Goal: Task Accomplishment & Management: Manage account settings

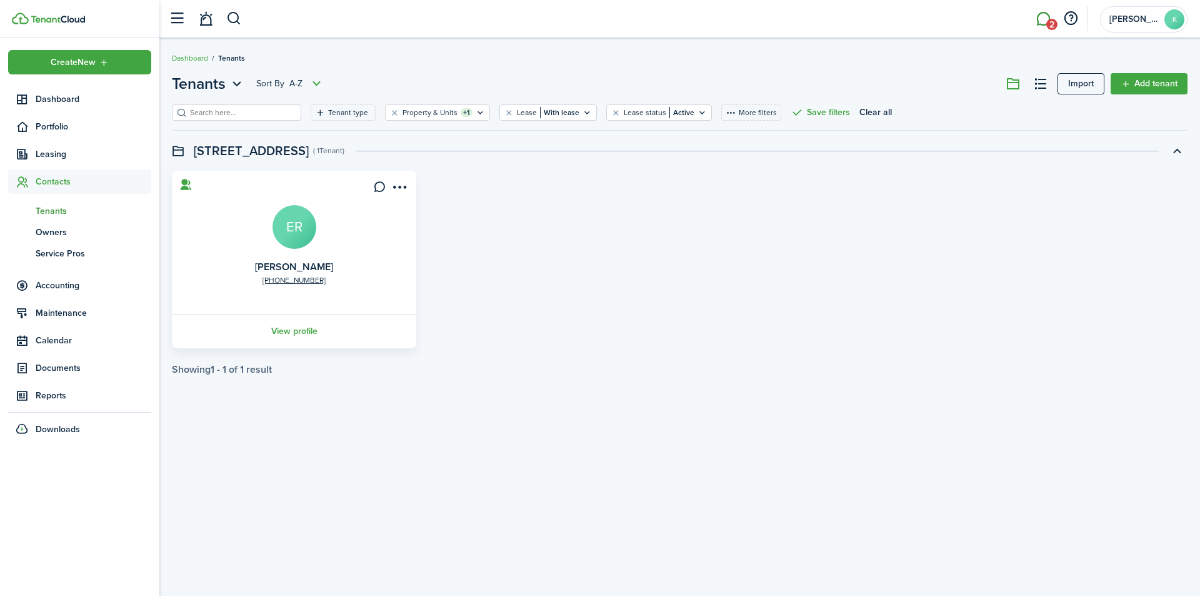
click at [1041, 16] on link "2" at bounding box center [1044, 19] width 24 height 32
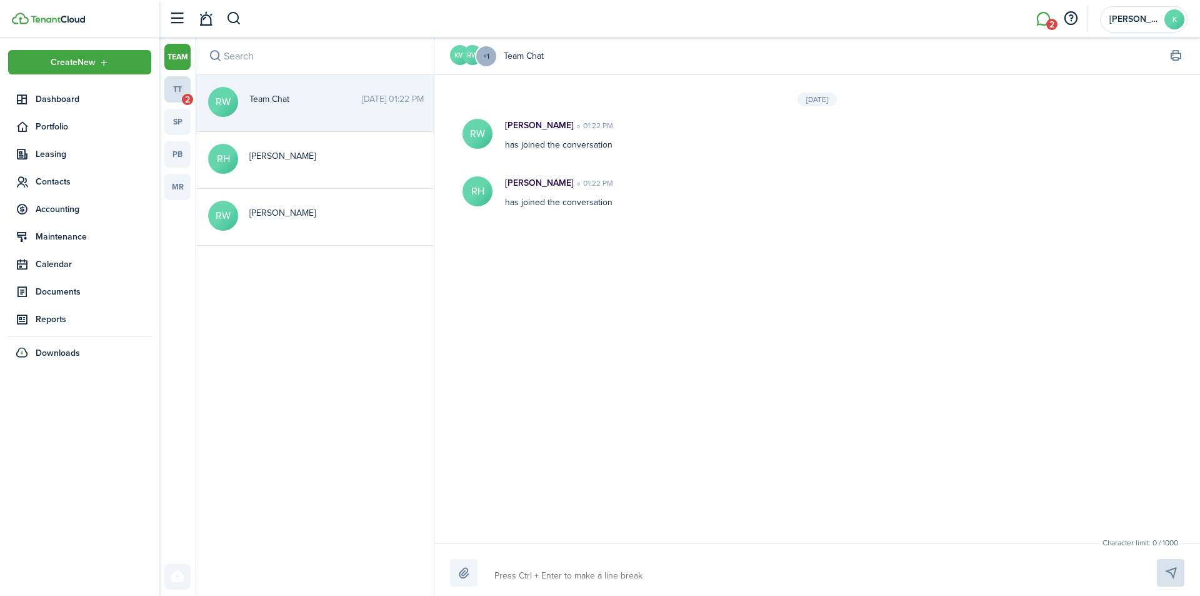
click at [176, 90] on link "tt 2" at bounding box center [177, 89] width 26 height 26
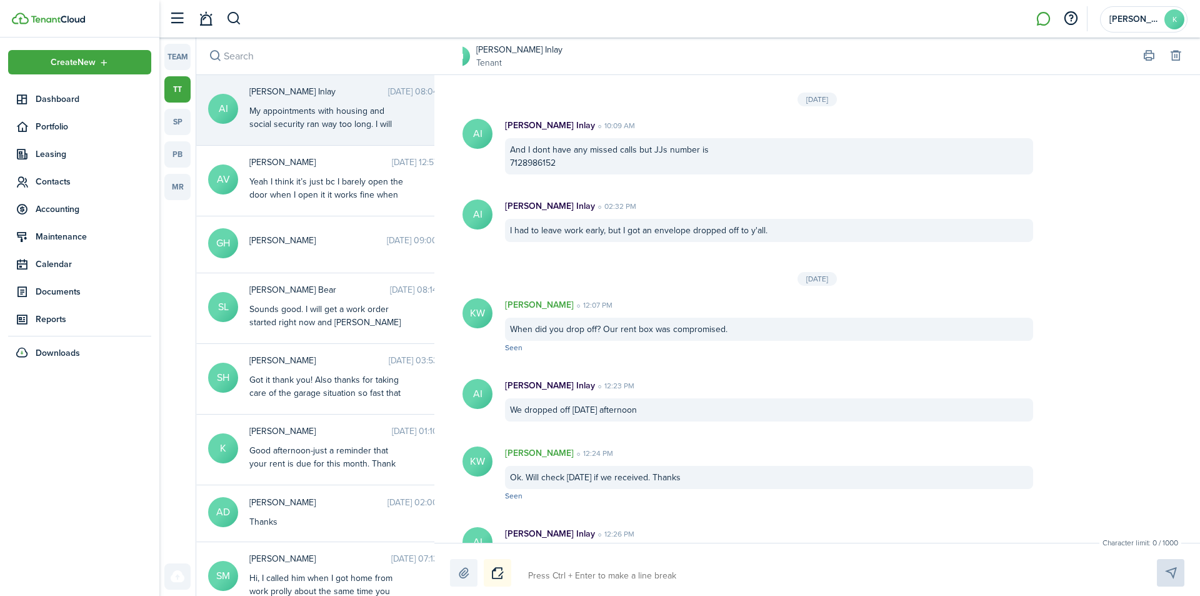
scroll to position [1451, 0]
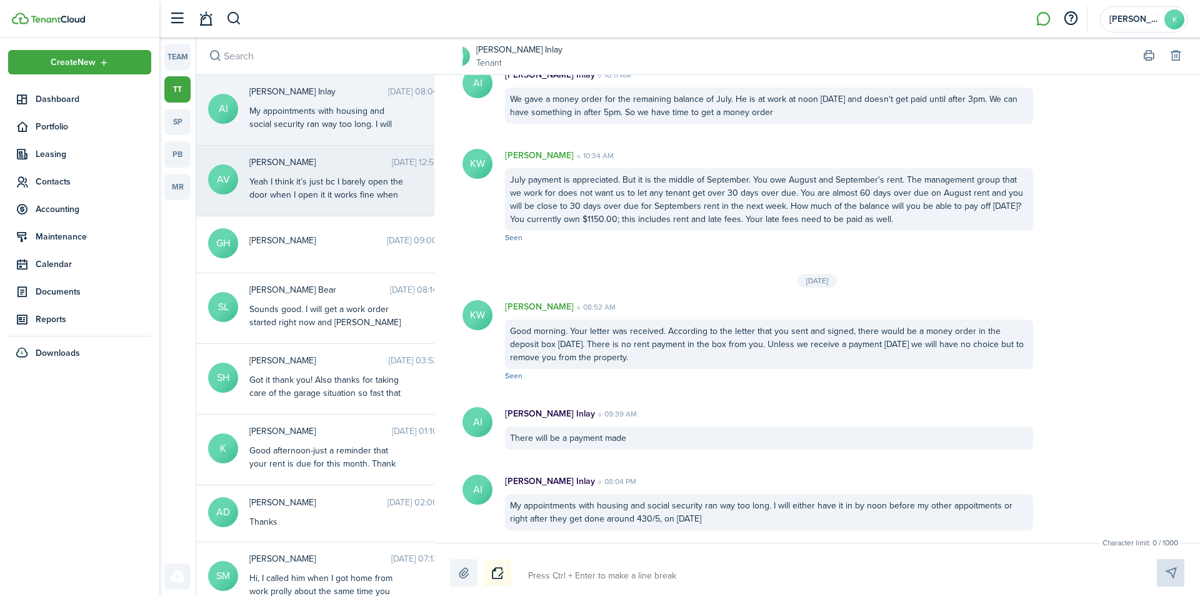
click at [354, 180] on div "Yeah I think it’s just bc I barely open the door when I open it it works fine w…" at bounding box center [327, 194] width 156 height 39
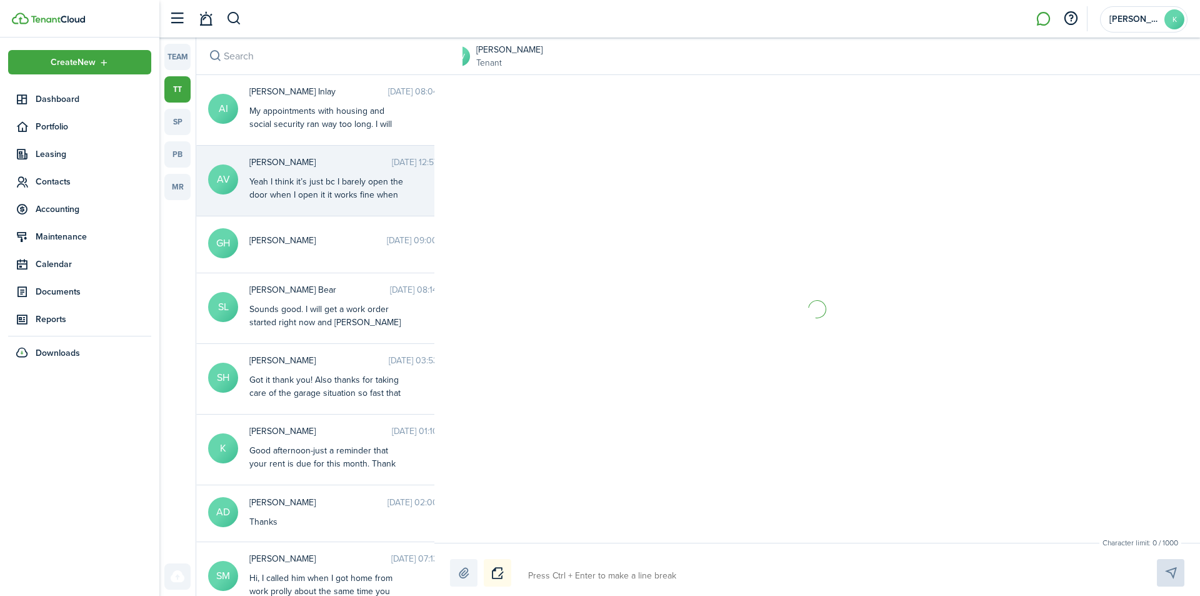
scroll to position [120, 0]
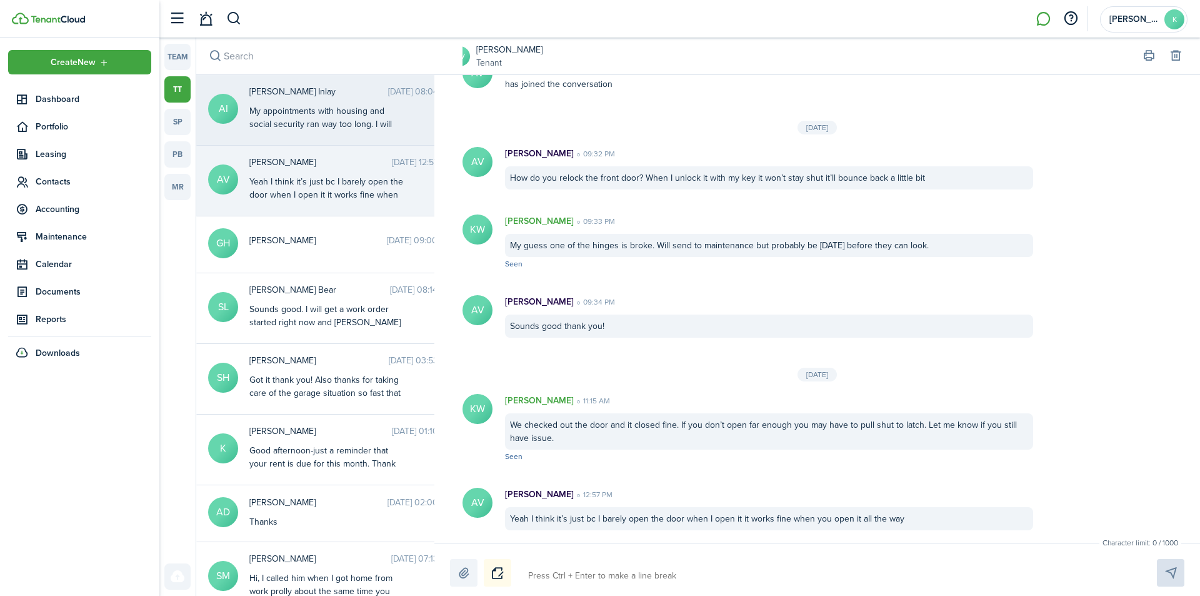
click at [357, 115] on div "My appointments with housing and social security ran way too long. I will eithe…" at bounding box center [327, 137] width 156 height 66
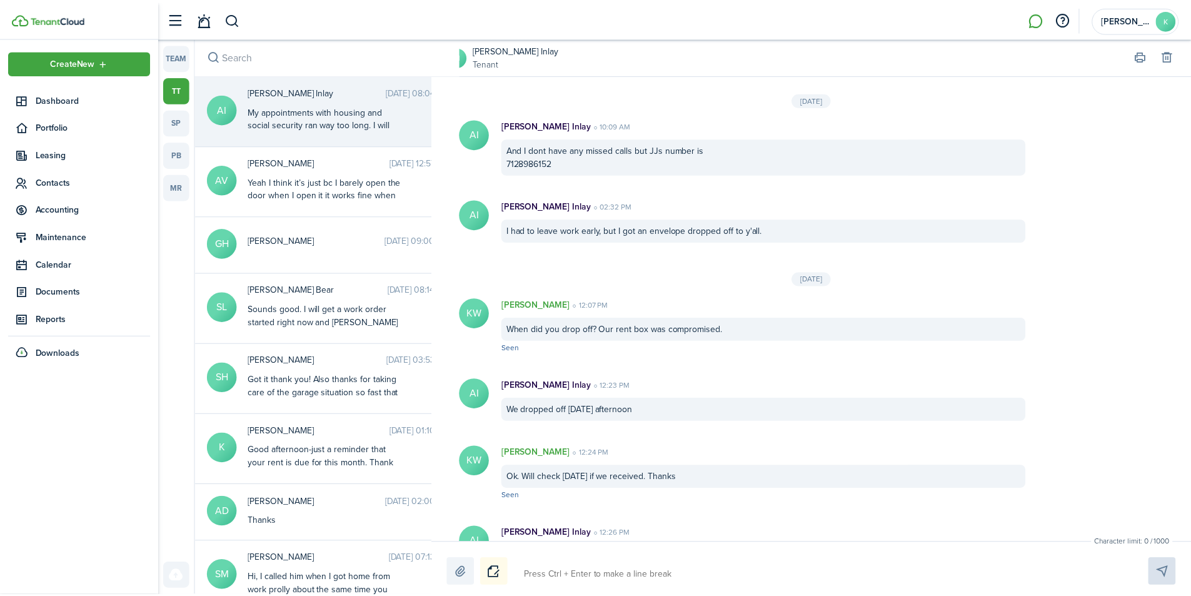
scroll to position [1451, 0]
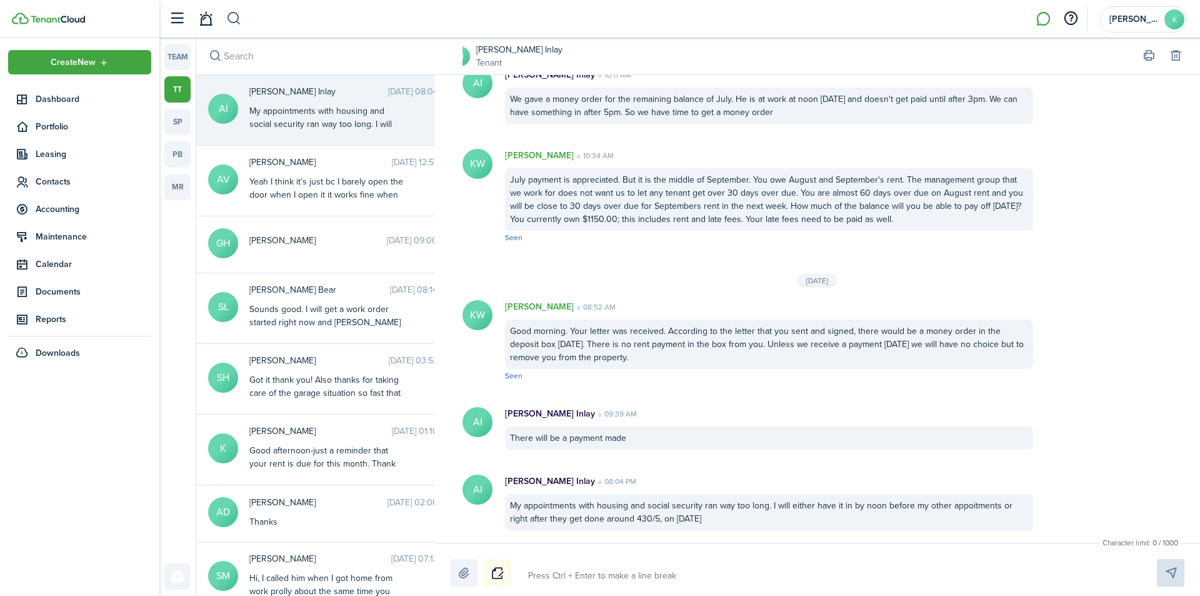
click at [236, 19] on button "button" at bounding box center [234, 18] width 16 height 21
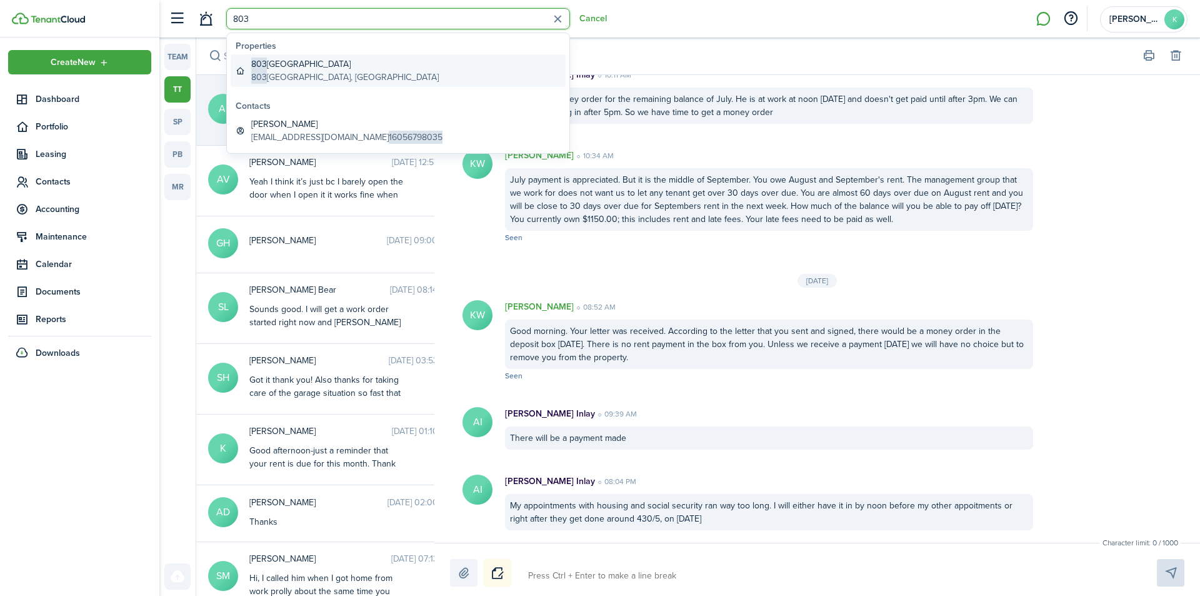
type input "803"
click at [343, 76] on global-search-item-description "[STREET_ADDRESS]" at bounding box center [345, 77] width 188 height 13
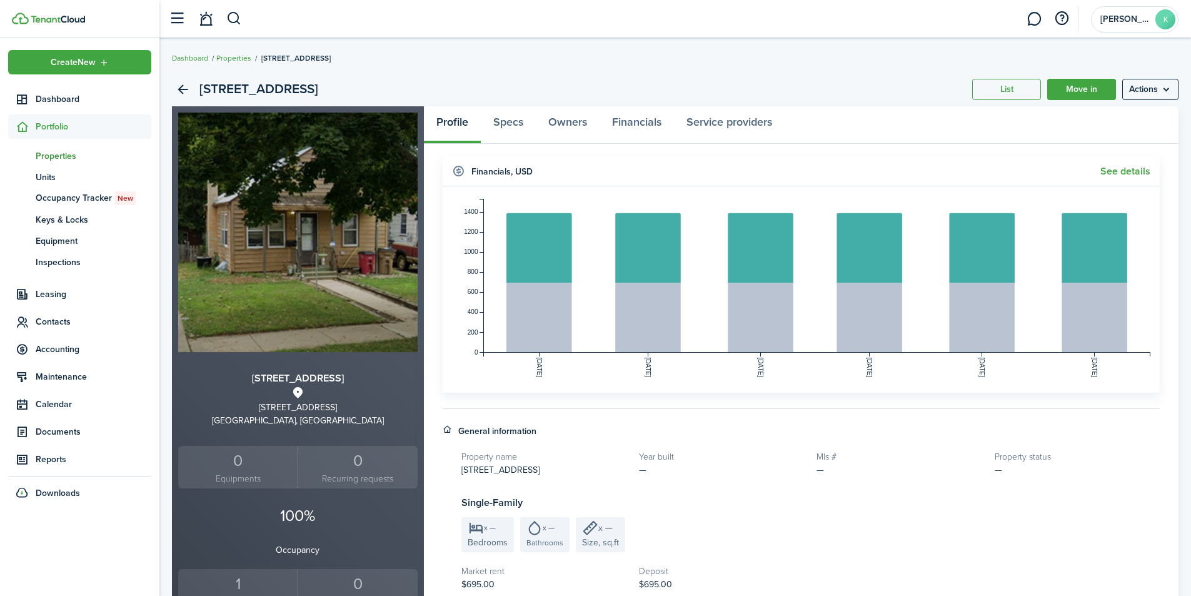
click at [242, 13] on header-wrapper "[PERSON_NAME]" at bounding box center [671, 19] width 1016 height 38
click at [236, 19] on button "button" at bounding box center [234, 18] width 16 height 21
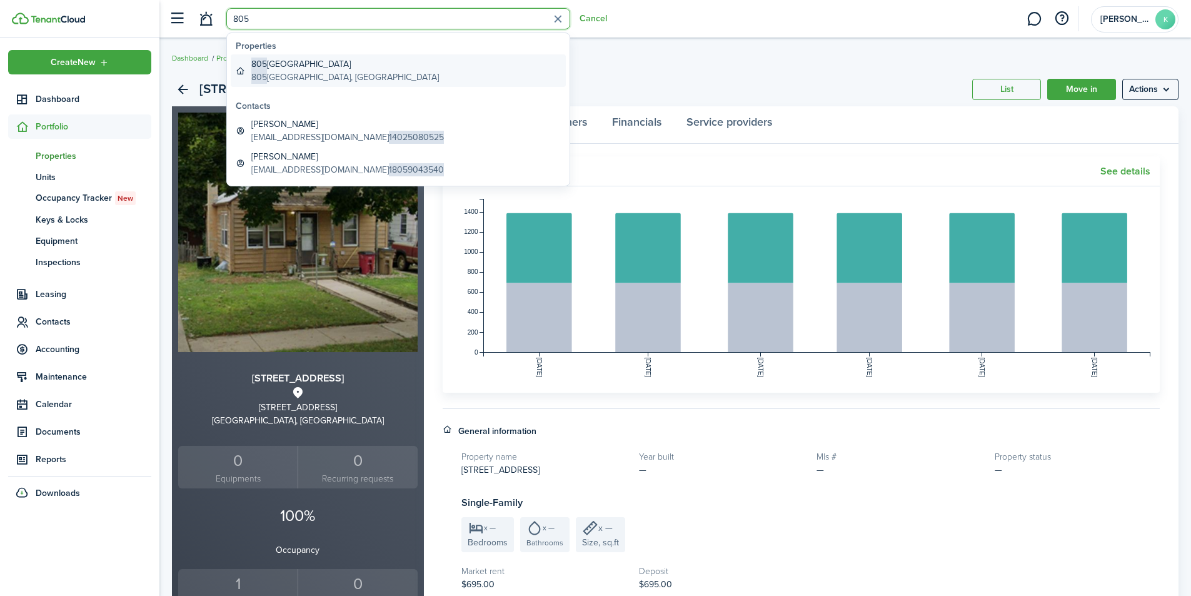
type input "805"
click at [276, 69] on global-search-item-title "[STREET_ADDRESS]" at bounding box center [345, 64] width 188 height 13
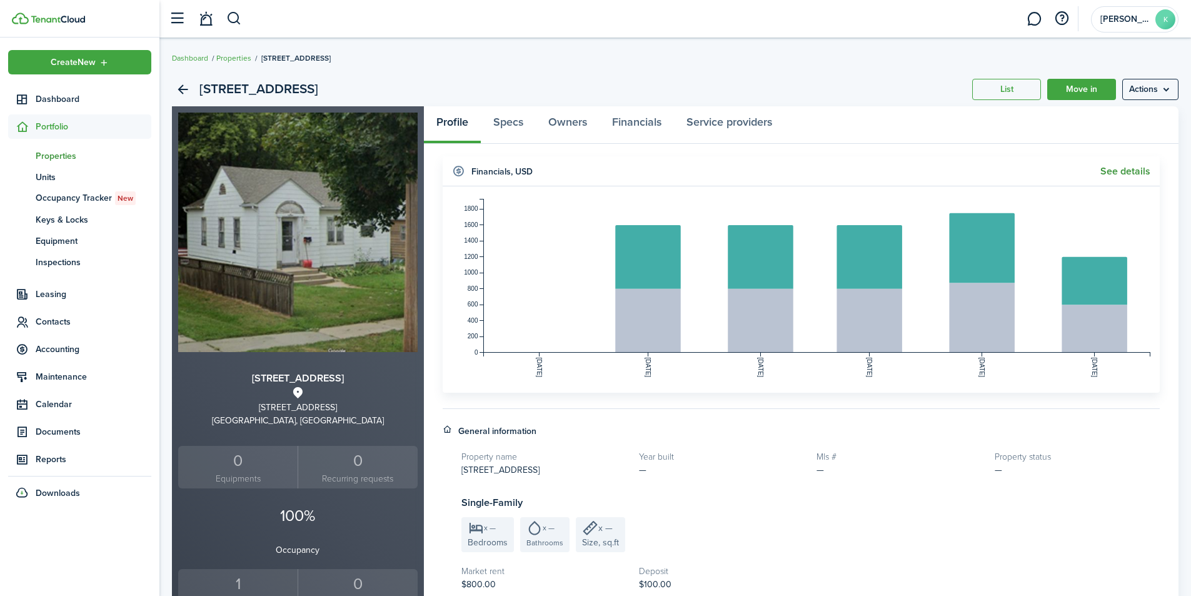
click at [1127, 170] on link "See details" at bounding box center [1125, 171] width 50 height 11
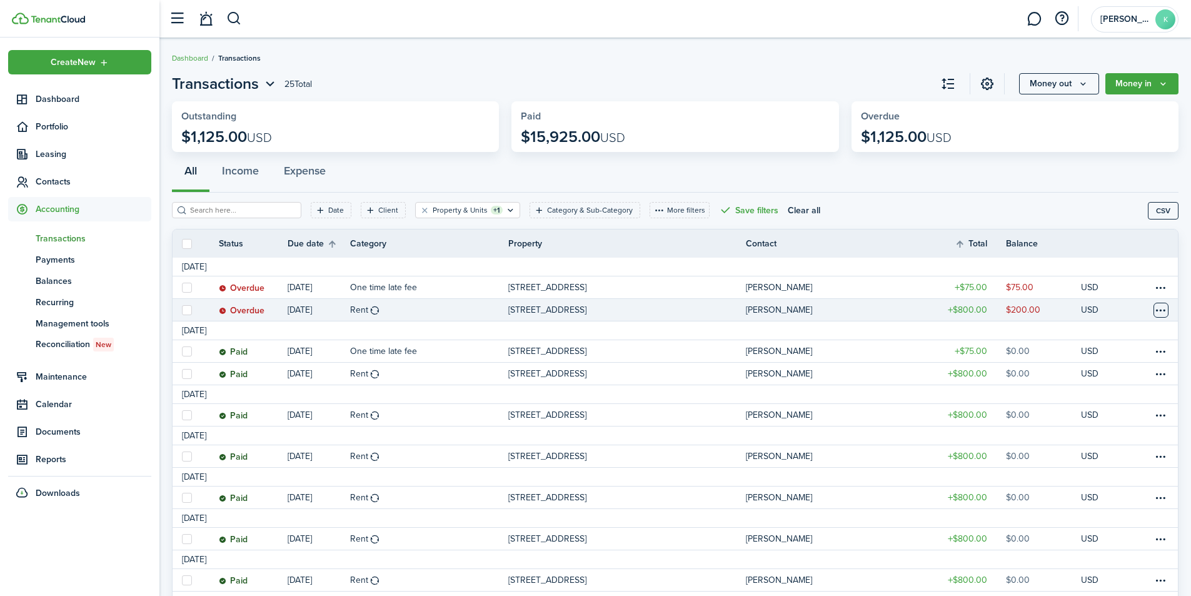
click at [1158, 305] on table-menu-btn-icon at bounding box center [1160, 310] width 15 height 15
click at [1117, 352] on link "Mark as paid" at bounding box center [1113, 356] width 109 height 21
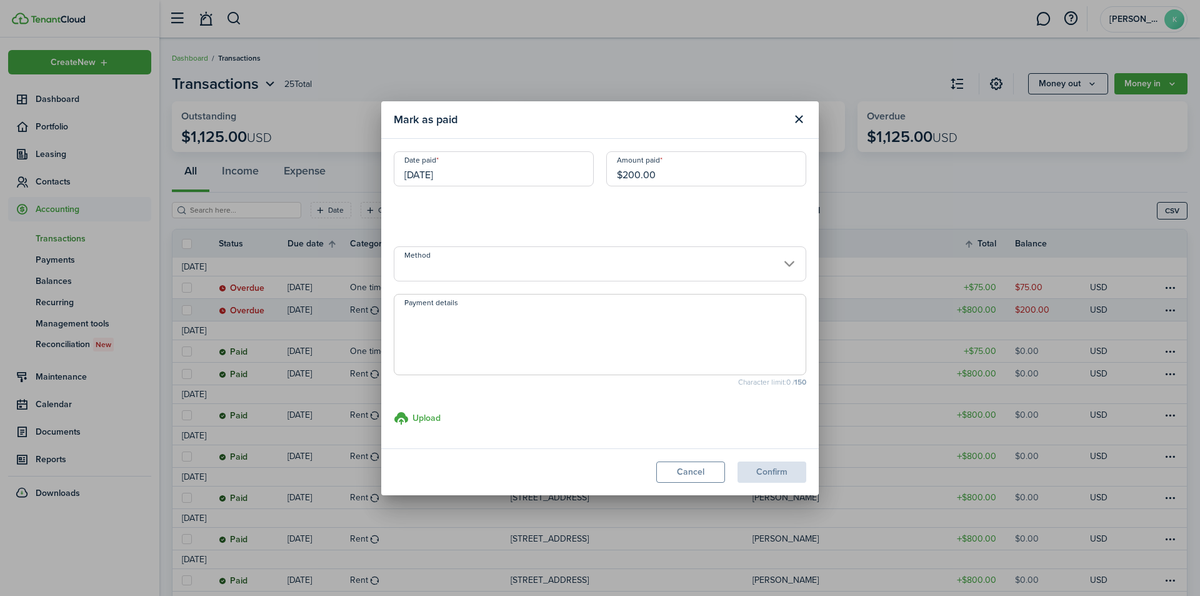
click at [499, 175] on input "[DATE]" at bounding box center [494, 168] width 200 height 35
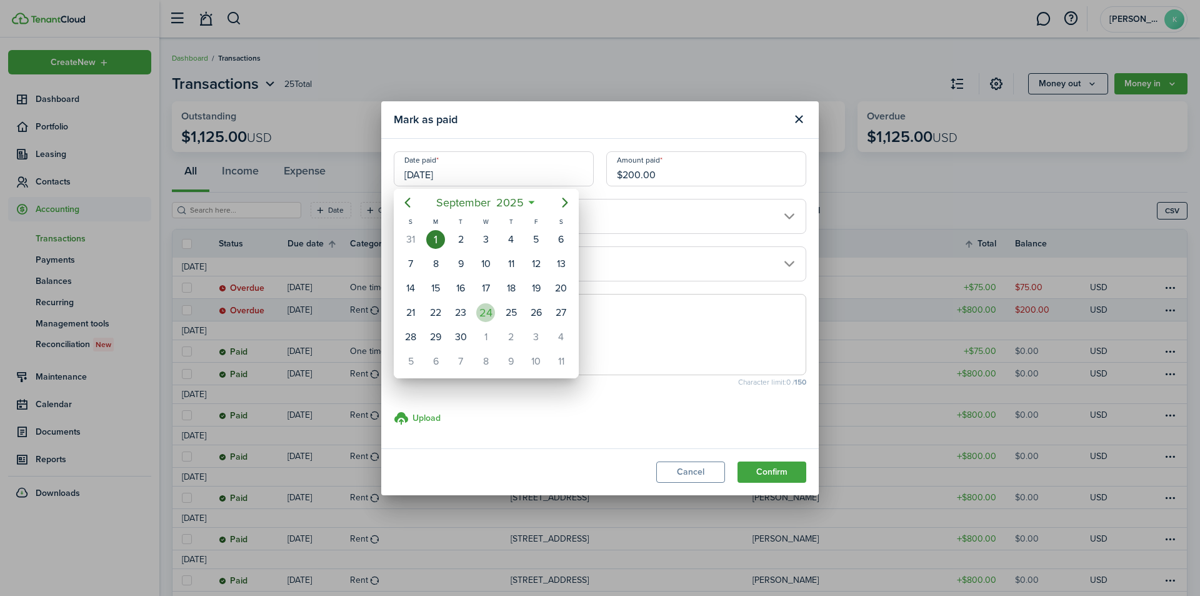
click at [487, 307] on div "24" at bounding box center [485, 312] width 19 height 19
type input "[DATE]"
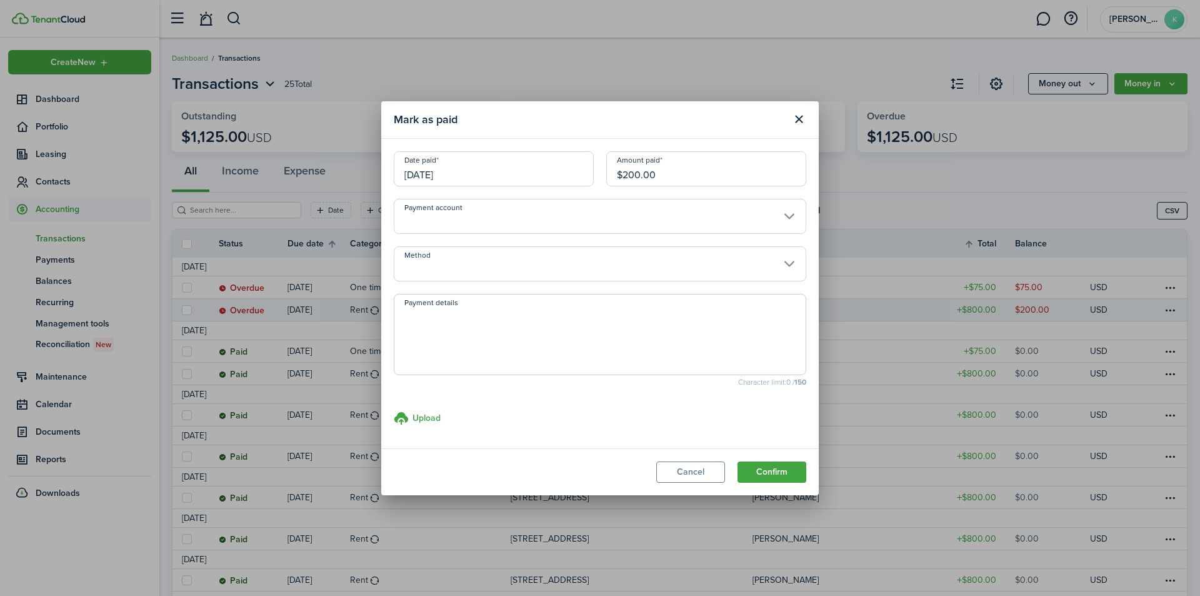
click at [513, 216] on input "Payment account" at bounding box center [600, 216] width 413 height 35
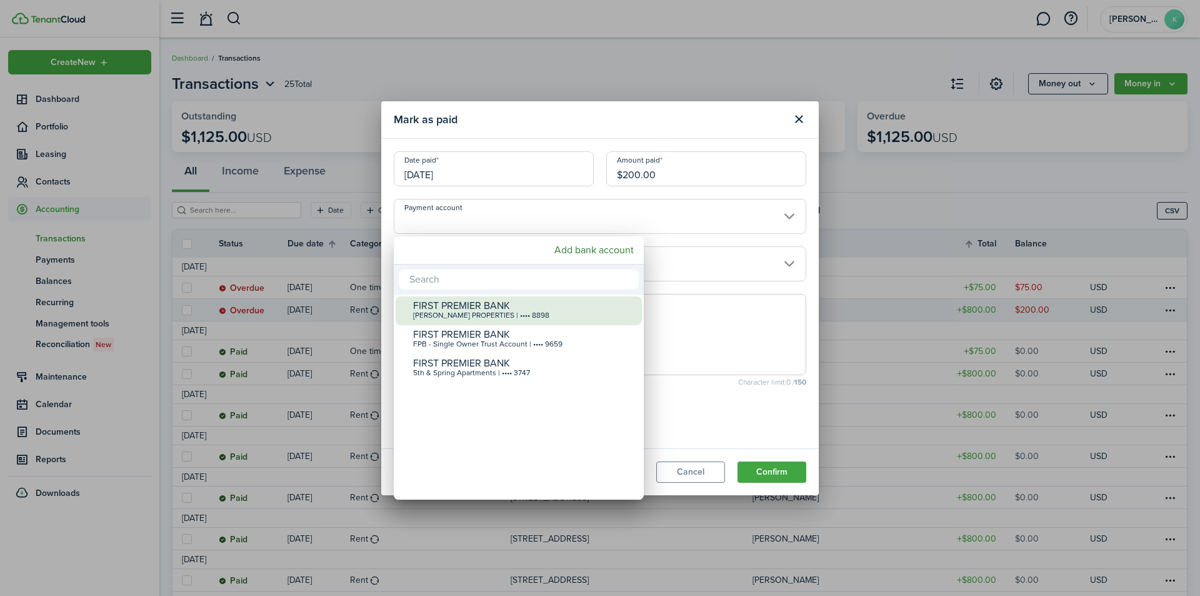
drag, startPoint x: 464, startPoint y: 313, endPoint x: 467, endPoint y: 284, distance: 28.9
click at [465, 313] on div "[PERSON_NAME] PROPERTIES | •••• 8898" at bounding box center [523, 315] width 221 height 9
type input "•••• •••• •••• 8898"
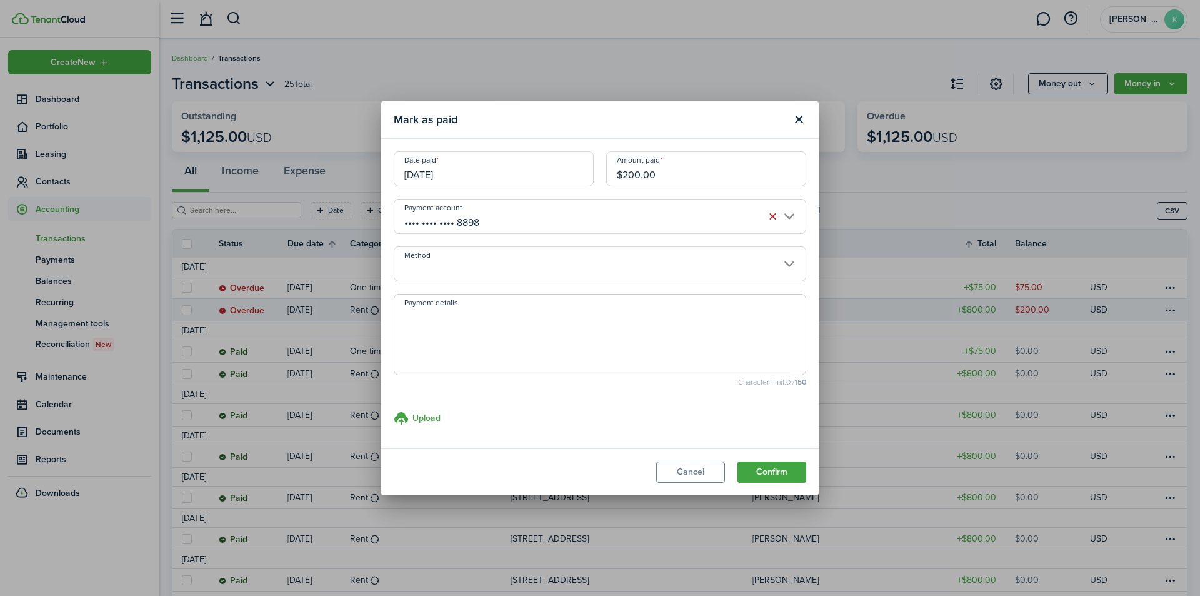
click at [475, 254] on input "Method" at bounding box center [600, 263] width 413 height 35
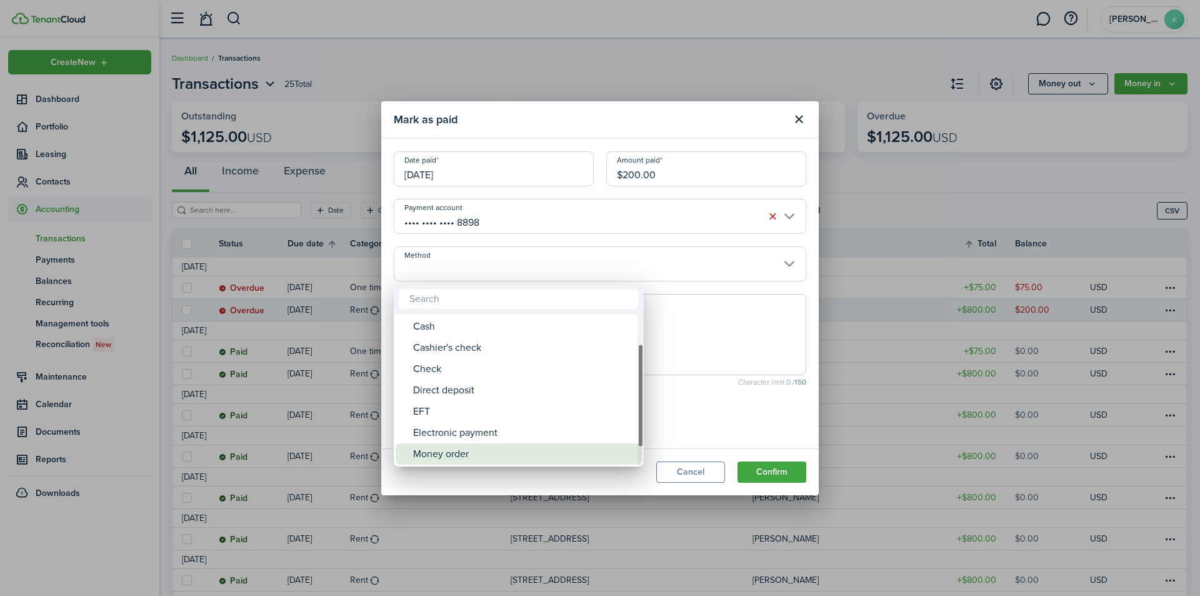
click at [458, 455] on div "Money order" at bounding box center [523, 453] width 221 height 21
type input "Money order"
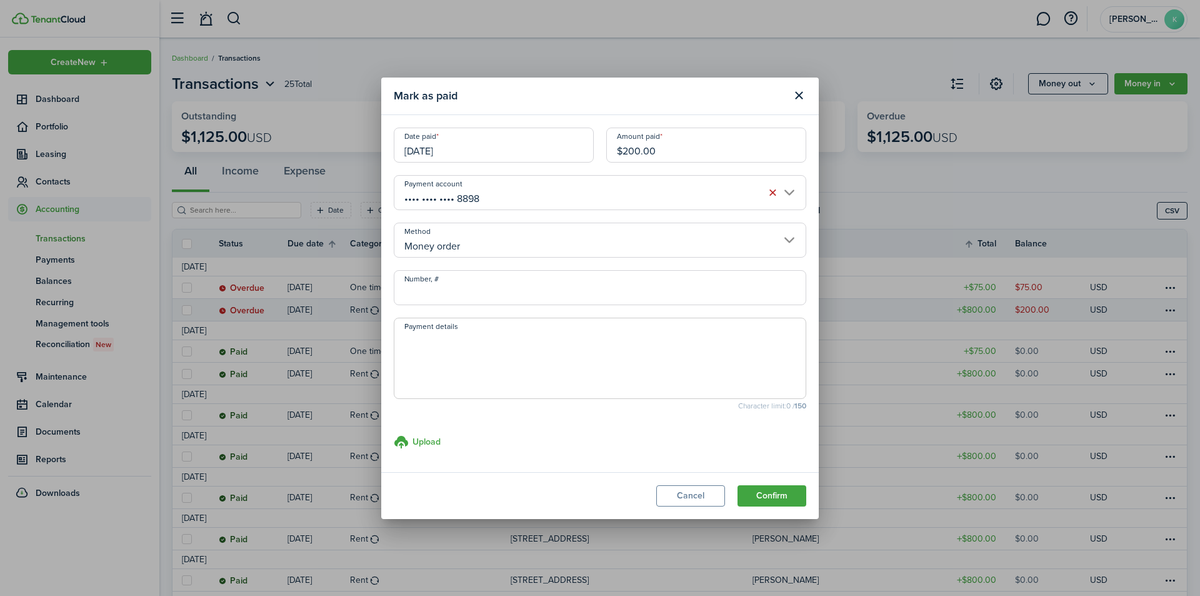
click at [761, 490] on button "Confirm" at bounding box center [772, 495] width 69 height 21
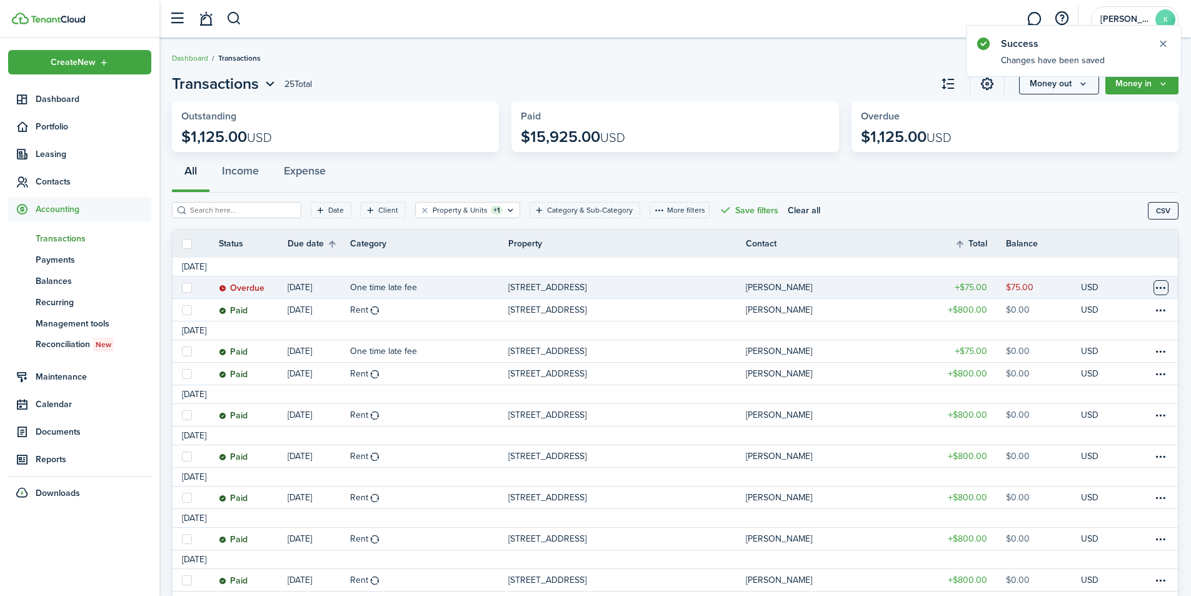
click at [1153, 285] on table-menu-btn-icon at bounding box center [1160, 287] width 15 height 15
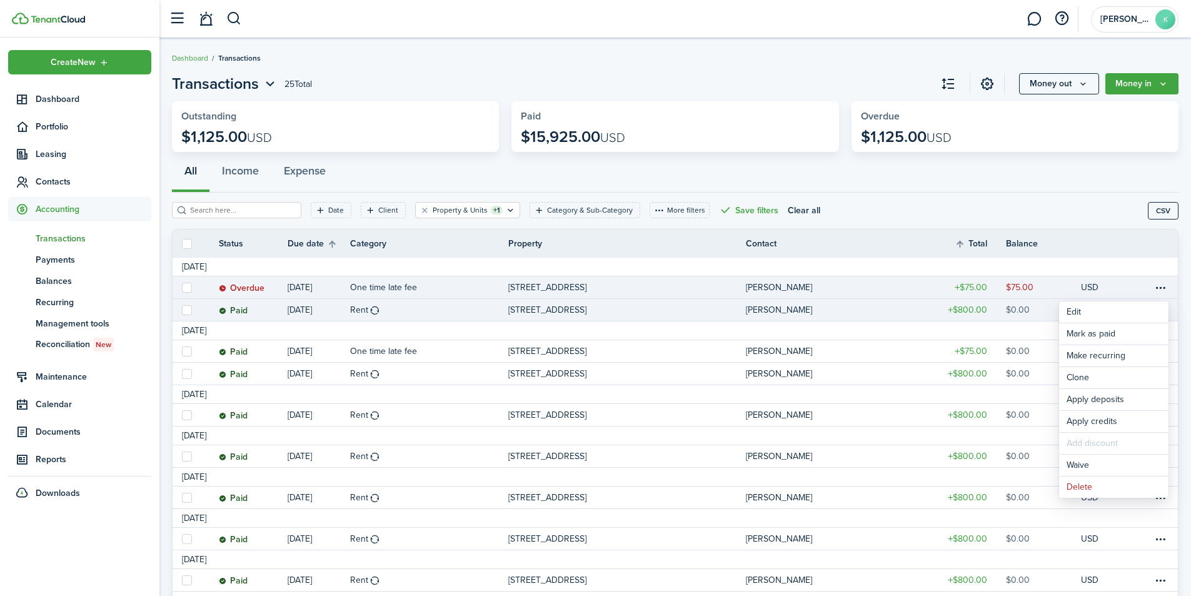
click at [792, 311] on table-profile-info-text "[PERSON_NAME]" at bounding box center [779, 310] width 66 height 10
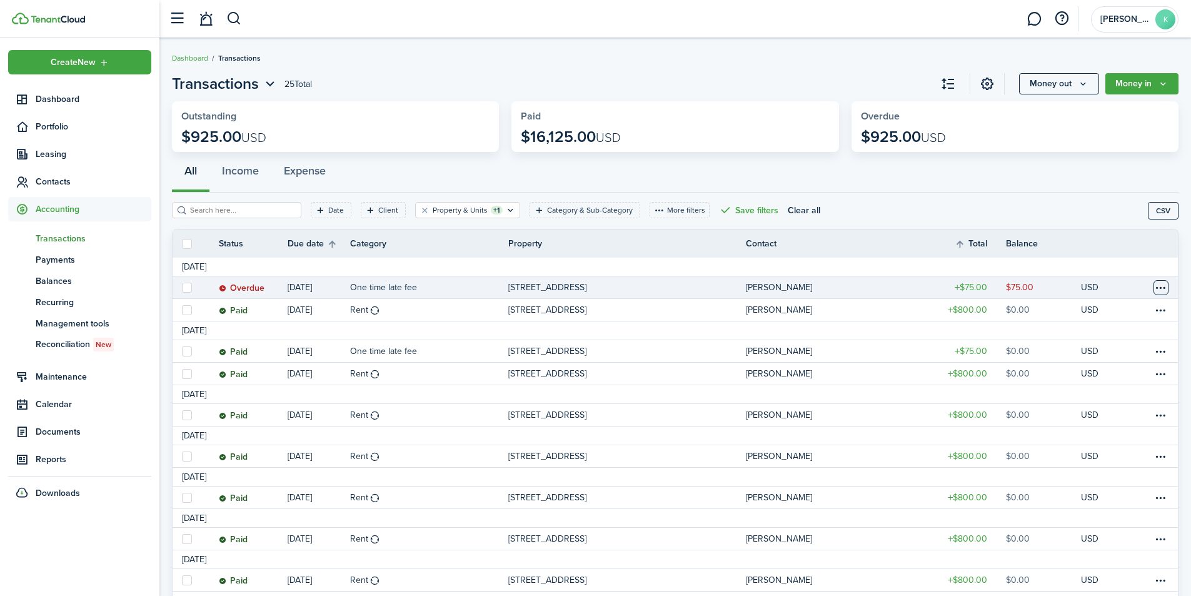
click at [1159, 283] on table-menu-btn-icon at bounding box center [1160, 287] width 15 height 15
click at [1085, 482] on button "Delete" at bounding box center [1113, 486] width 109 height 21
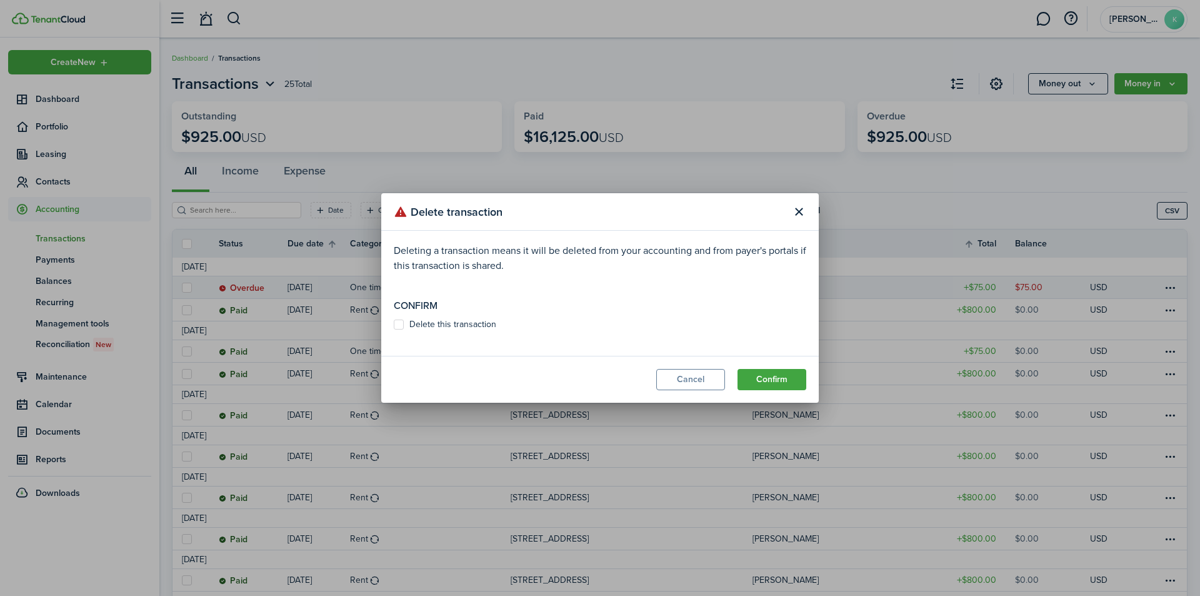
click at [471, 324] on label "Delete this transaction" at bounding box center [445, 324] width 103 height 10
click at [394, 324] on input "Delete this transaction" at bounding box center [393, 324] width 1 height 1
checkbox input "true"
click at [758, 378] on button "Confirm" at bounding box center [772, 379] width 69 height 21
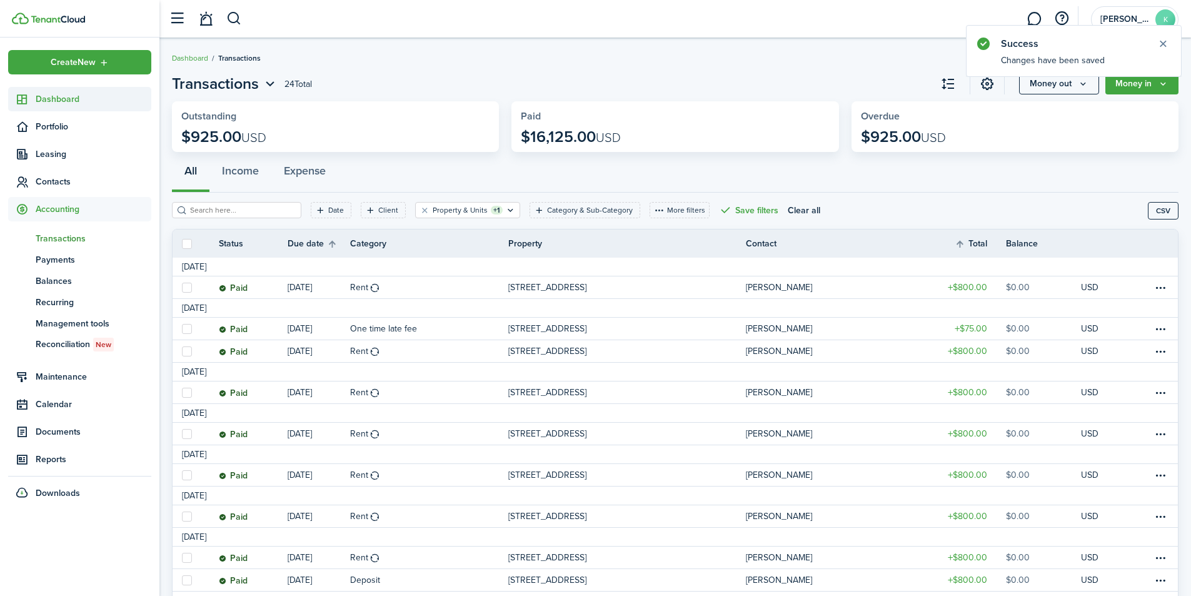
click at [67, 96] on span "Dashboard" at bounding box center [94, 99] width 116 height 13
